Goal: Information Seeking & Learning: Learn about a topic

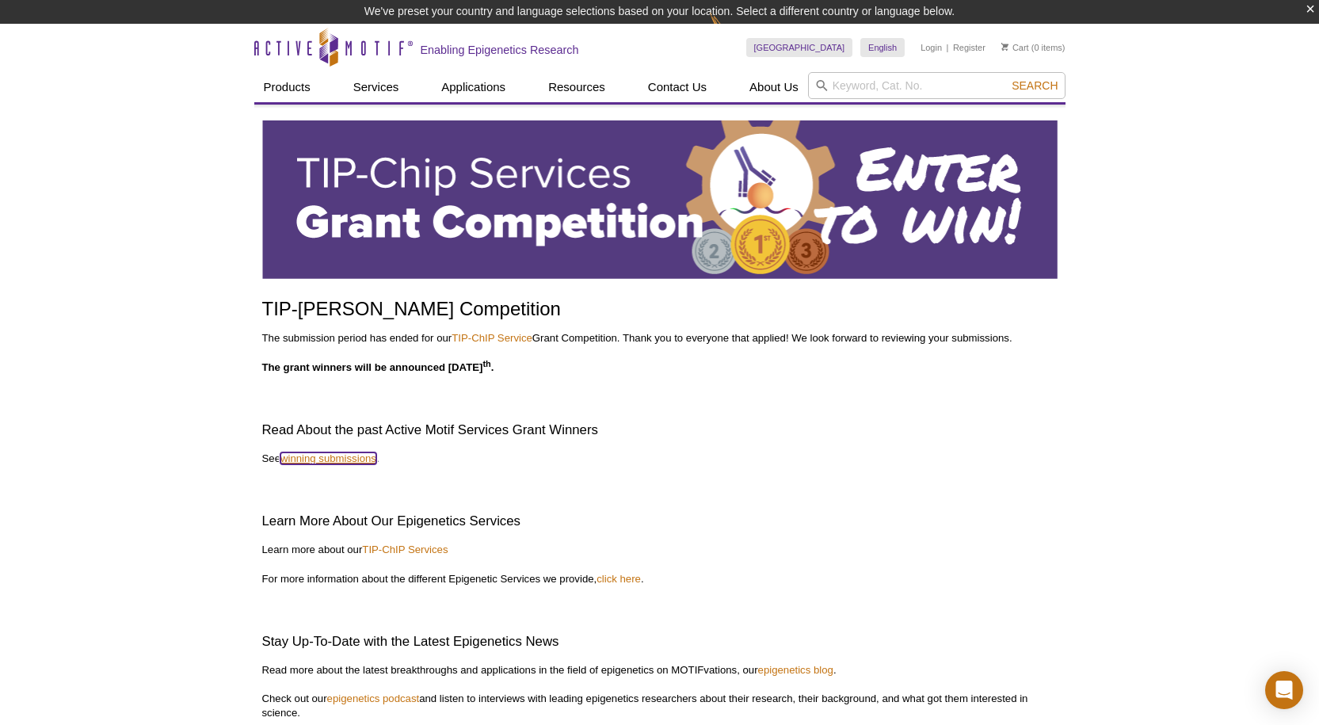
click at [367, 461] on link "winning submissions" at bounding box center [328, 458] width 96 height 12
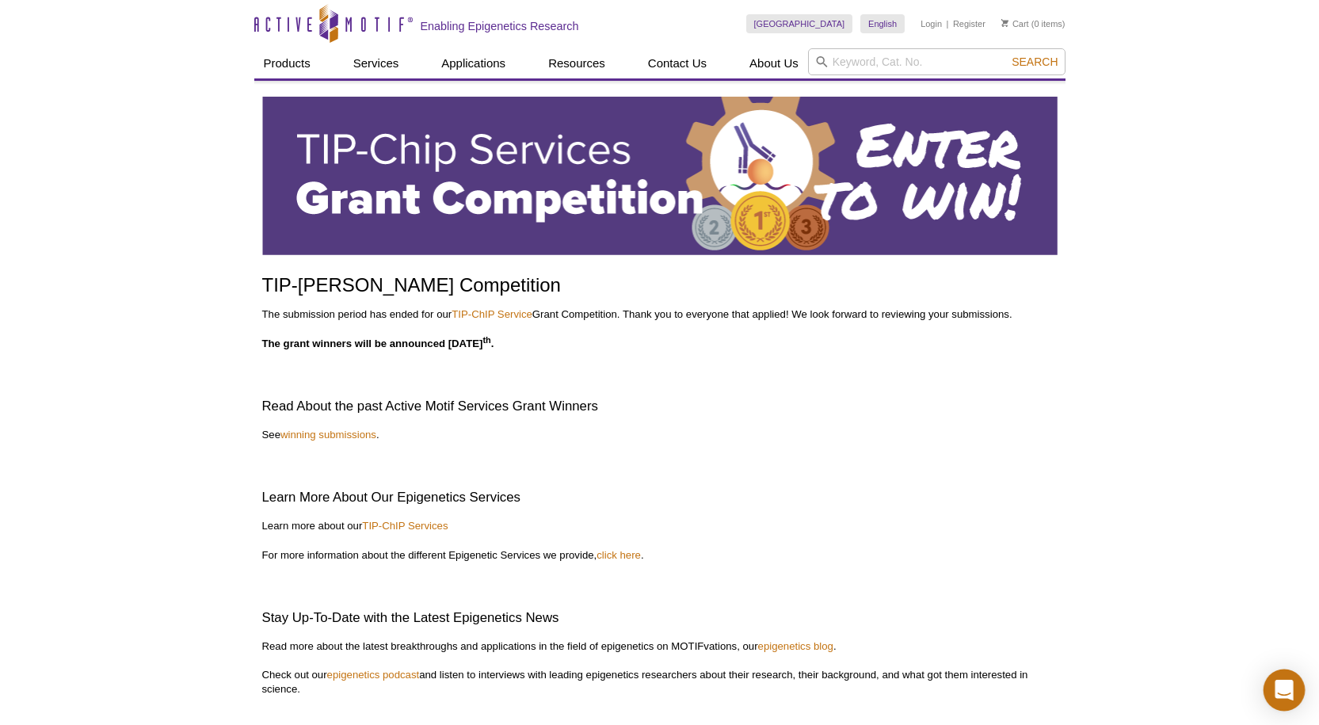
click at [1299, 685] on div "Open Intercom Messenger" at bounding box center [1285, 690] width 42 height 42
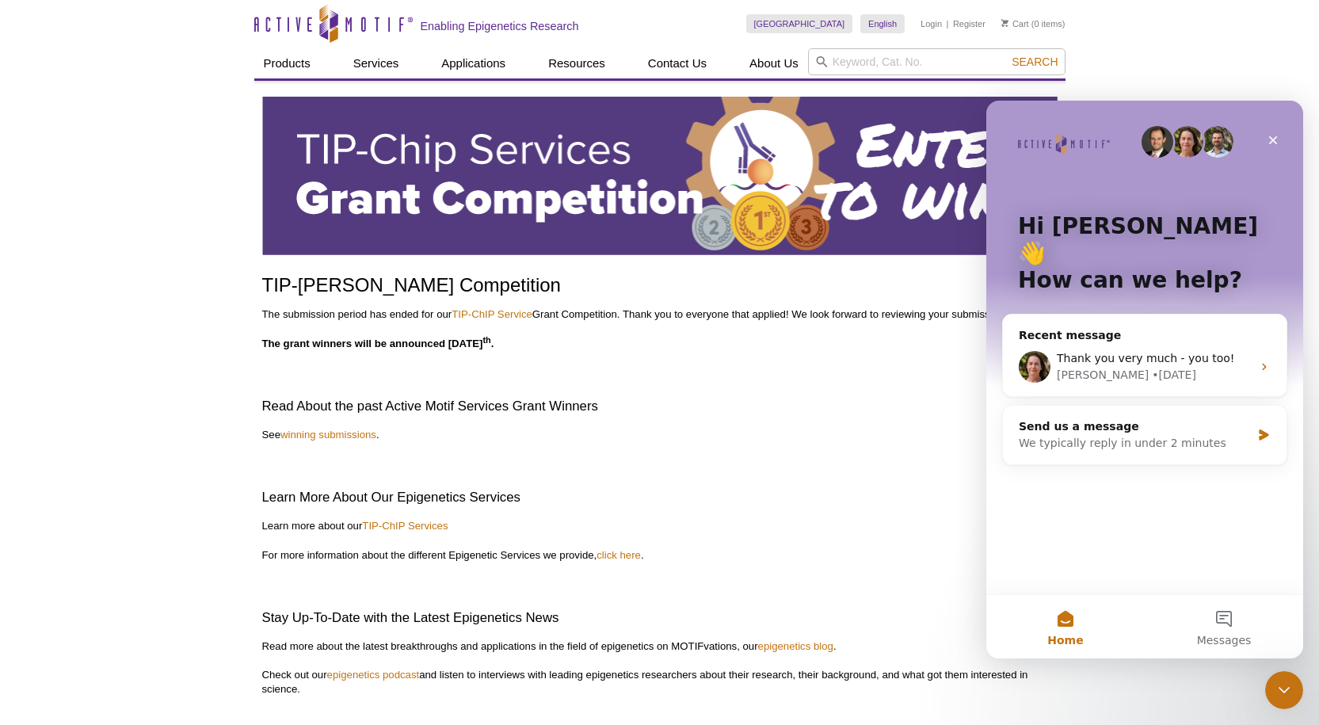
click at [1222, 147] on img "Intercom messenger" at bounding box center [1218, 142] width 32 height 32
click at [1178, 146] on img "Intercom messenger" at bounding box center [1188, 142] width 32 height 32
click at [1150, 143] on img "Intercom messenger" at bounding box center [1158, 142] width 32 height 32
click at [1269, 139] on icon "Close" at bounding box center [1273, 140] width 13 height 13
